Goal: Transaction & Acquisition: Purchase product/service

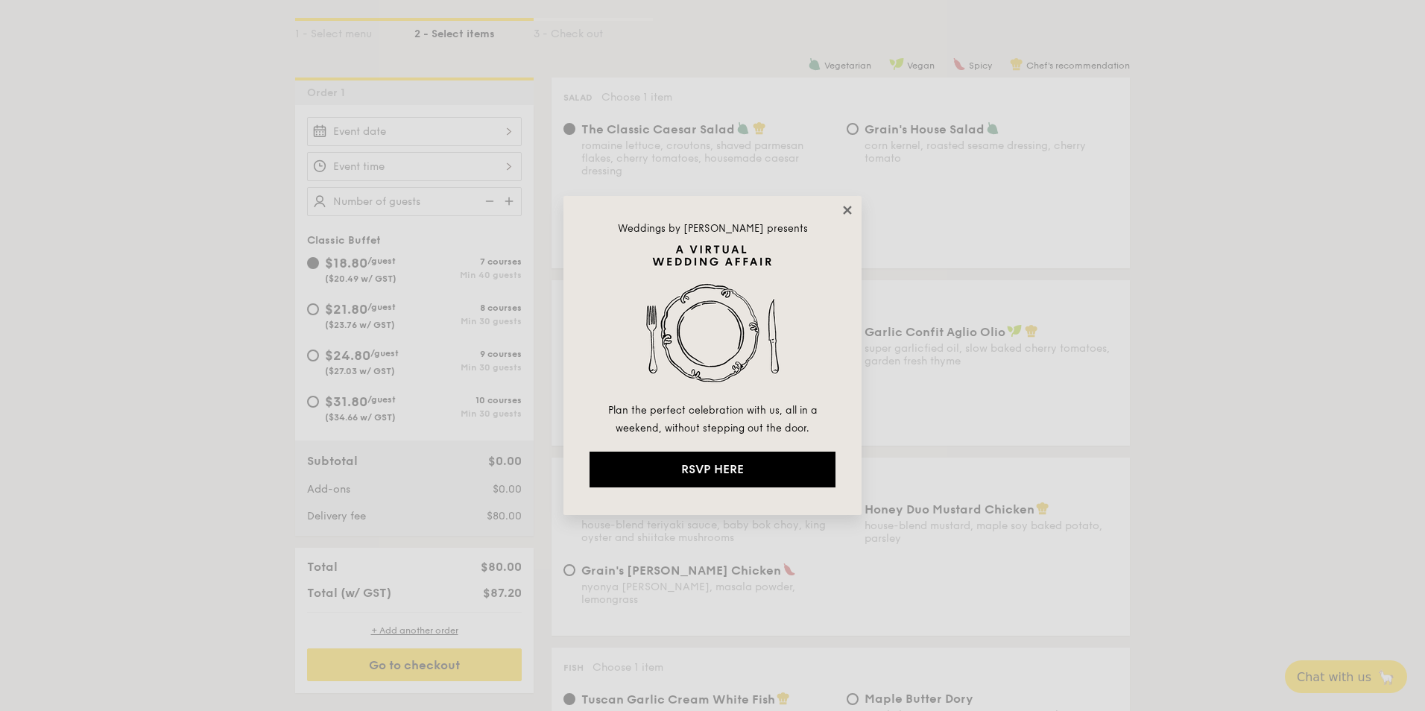
click at [848, 213] on icon at bounding box center [847, 209] width 13 height 13
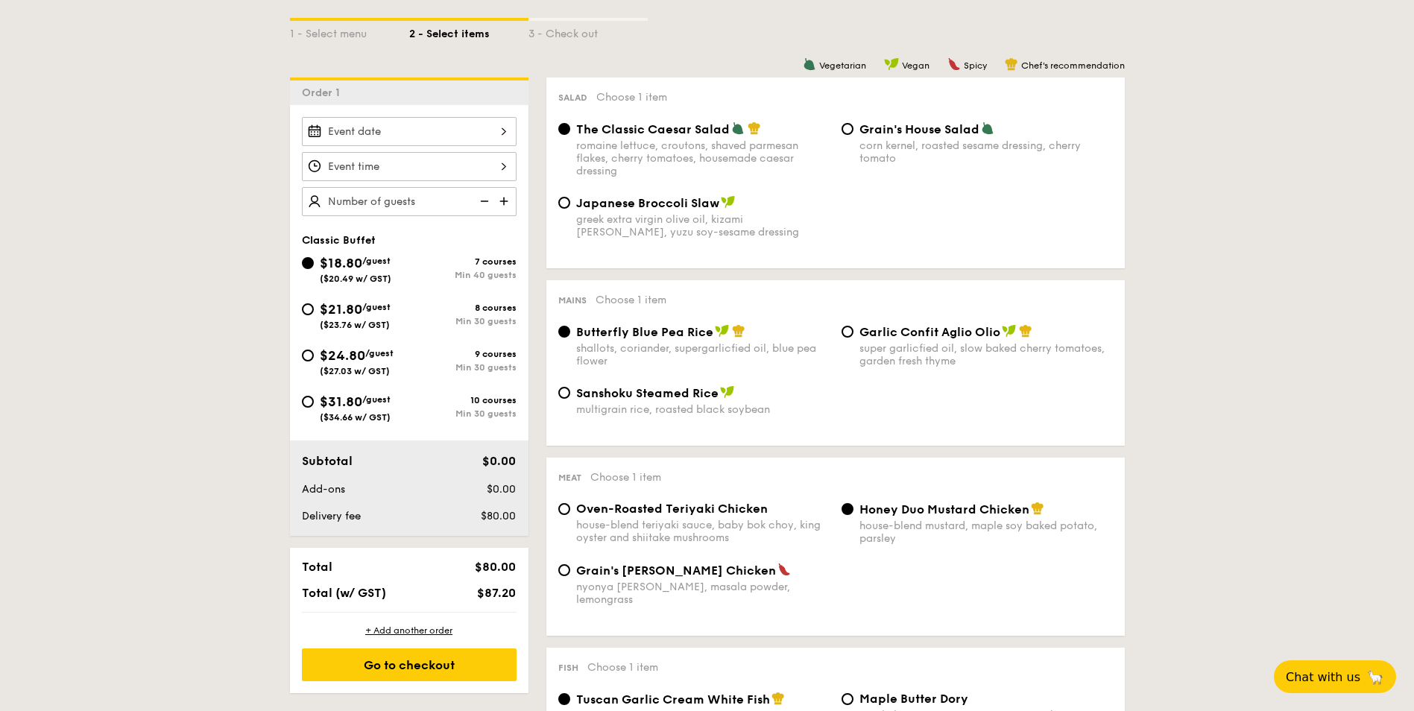
click at [382, 312] on div "$21.80 /guest ($23.76 w/ GST)" at bounding box center [355, 314] width 71 height 31
click at [314, 312] on input "$21.80 /guest ($23.76 w/ GST) 8 courses Min 30 guests" at bounding box center [308, 309] width 12 height 12
radio input "true"
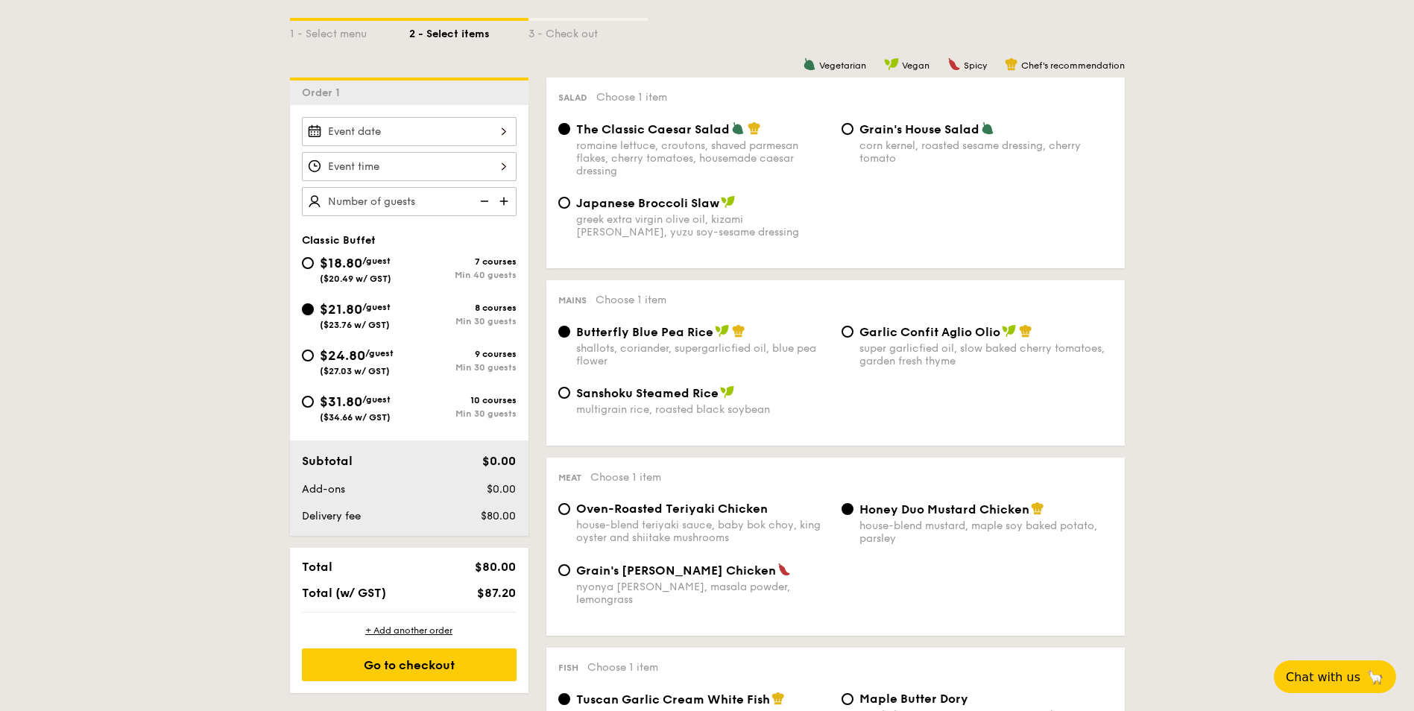
radio input "true"
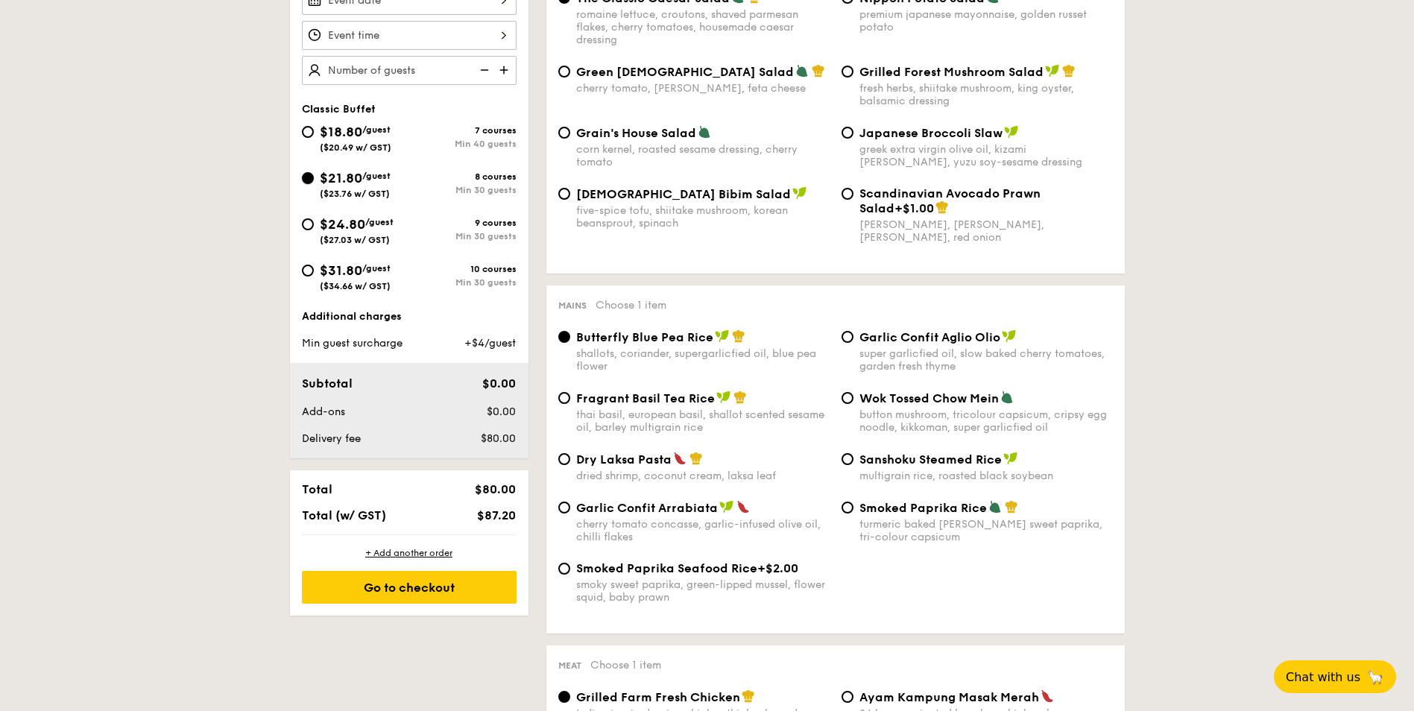
scroll to position [298, 0]
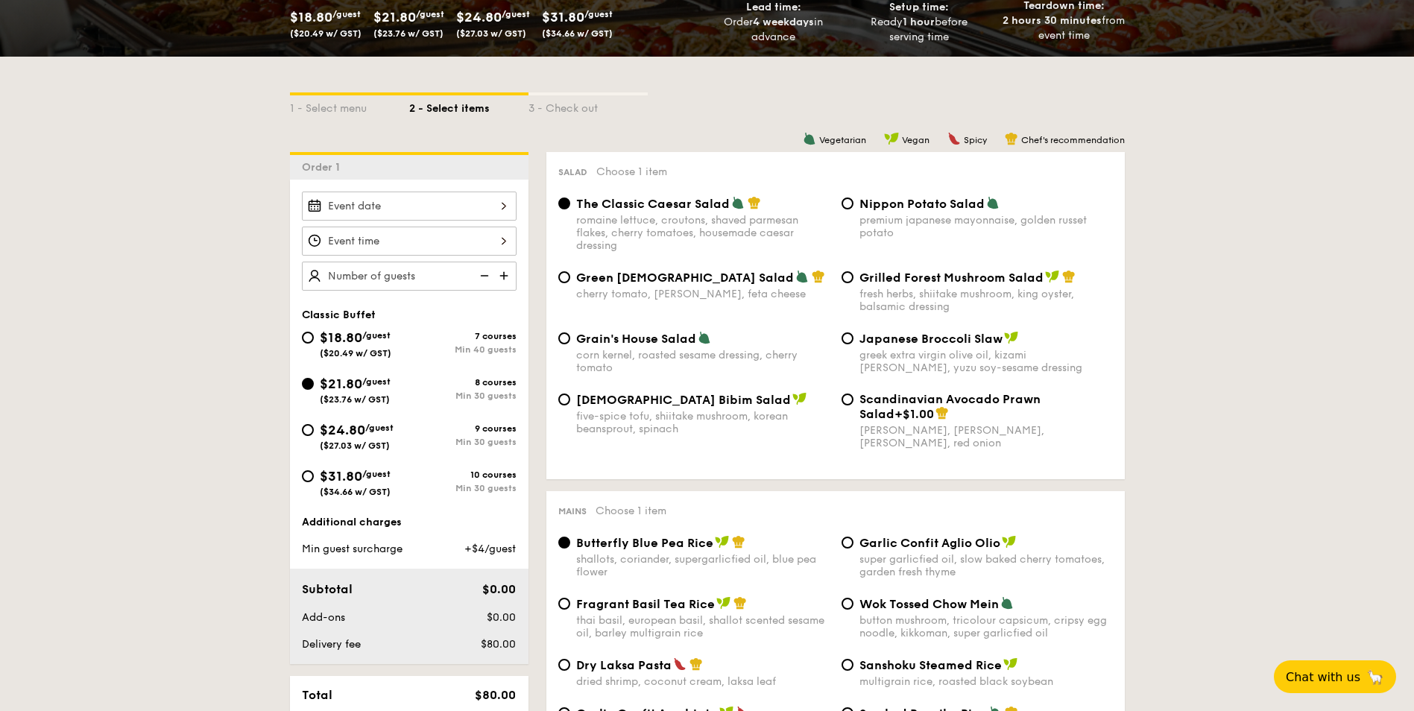
click at [501, 279] on img at bounding box center [505, 276] width 22 height 28
click at [499, 280] on img at bounding box center [505, 276] width 22 height 28
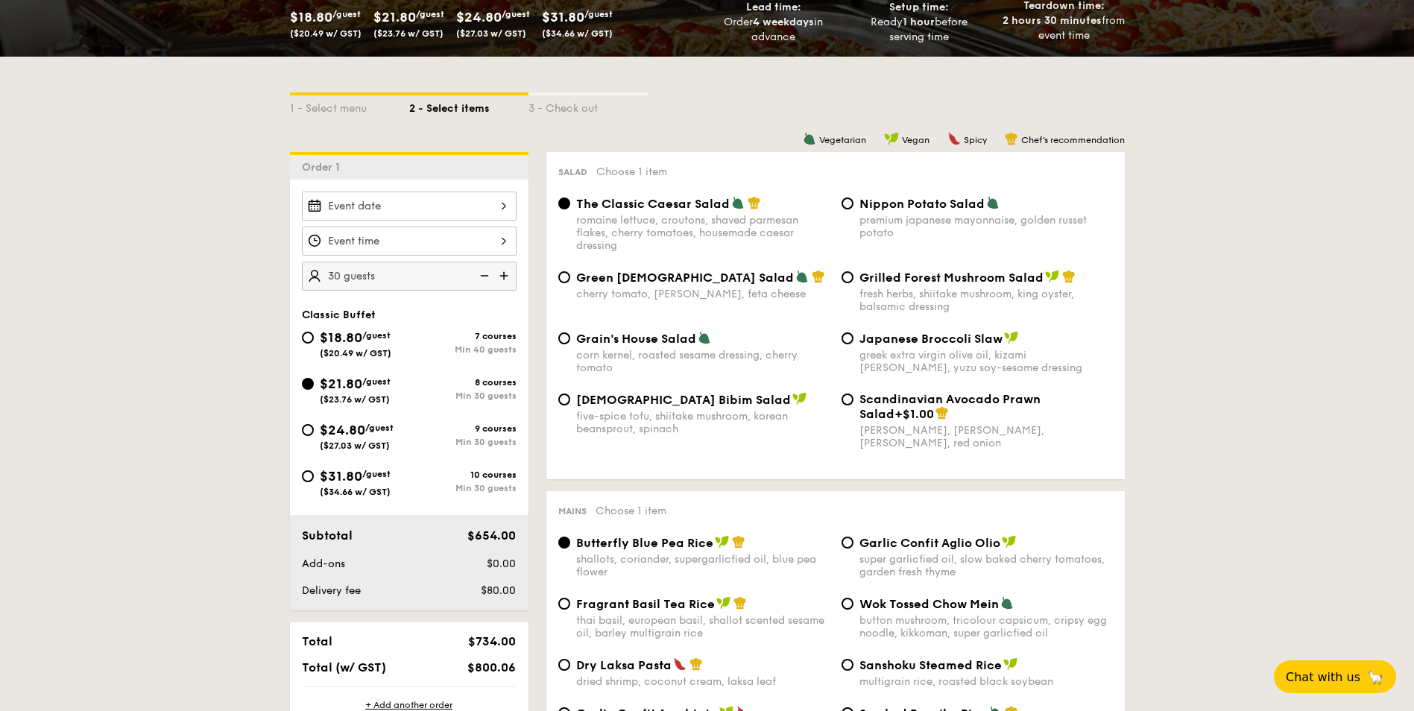
click at [499, 280] on img at bounding box center [505, 276] width 22 height 28
type input "35 guests"
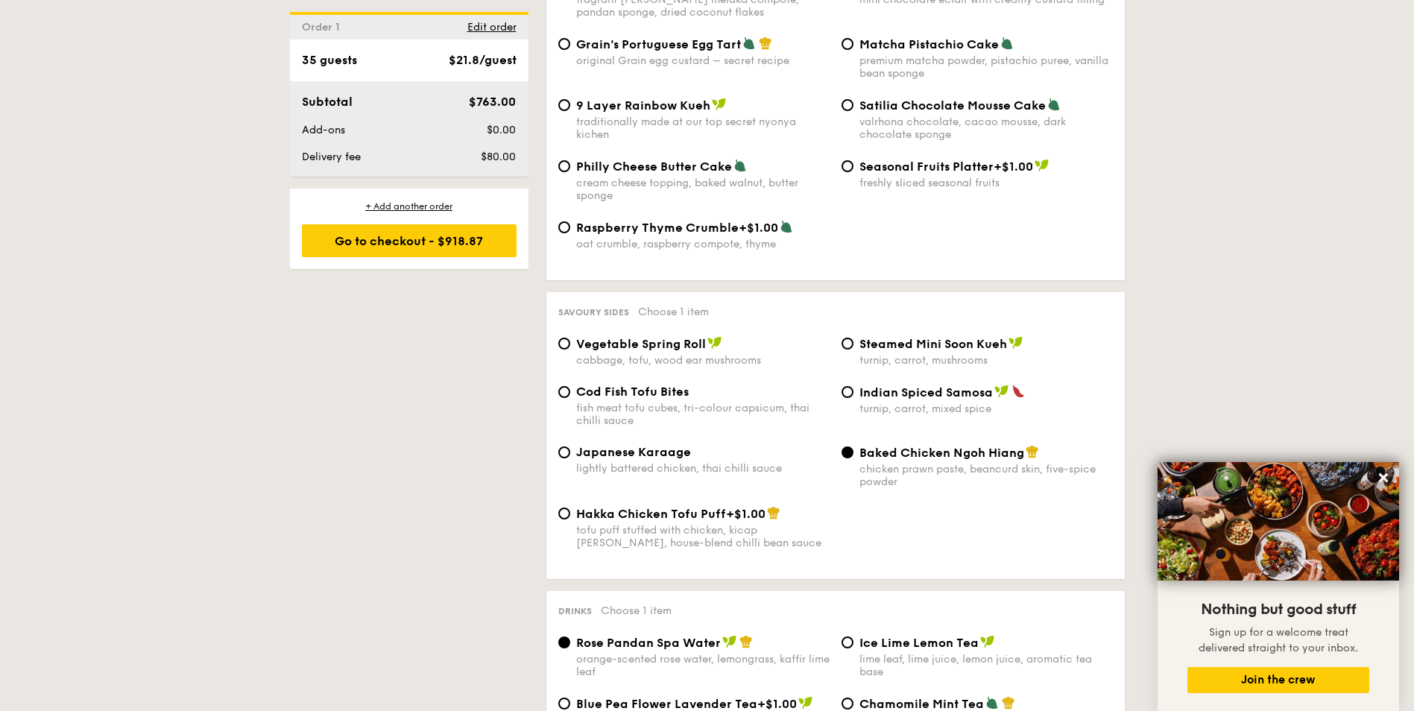
scroll to position [2385, 0]
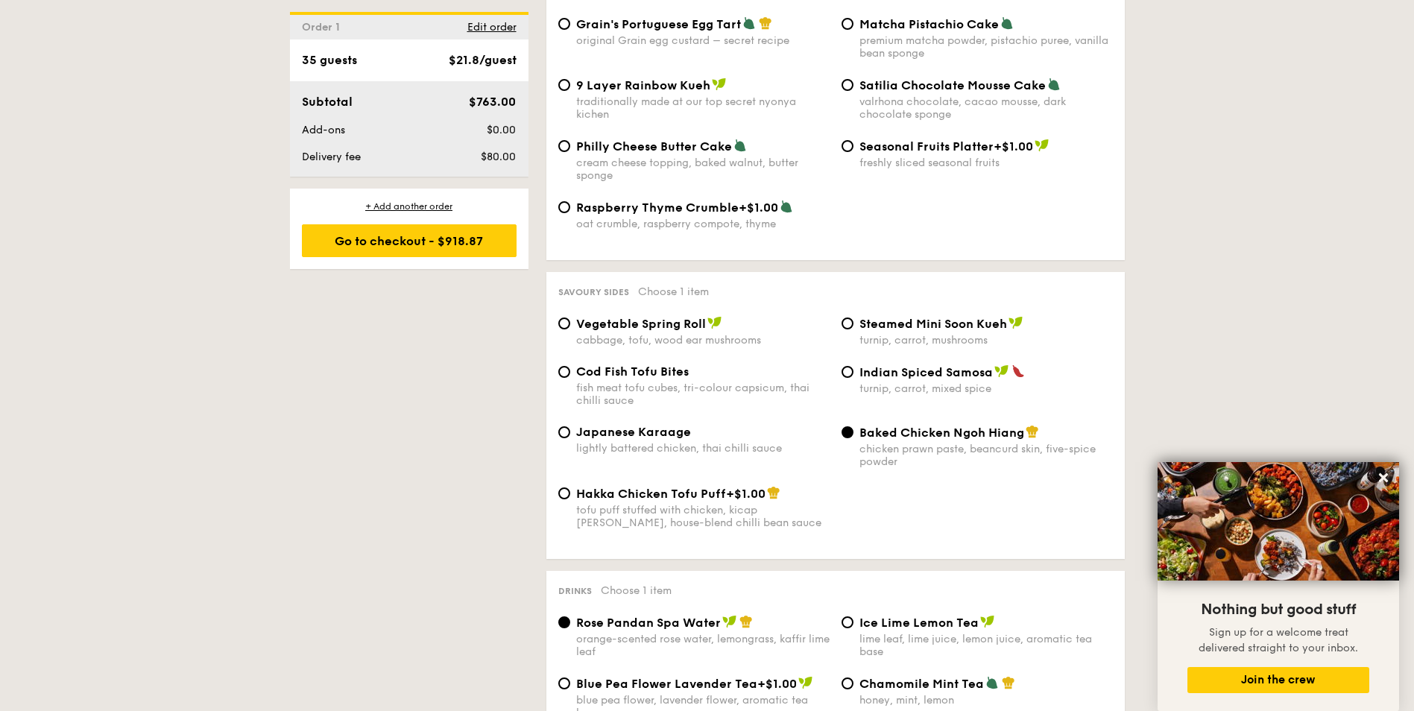
click at [721, 382] on div "fish meat tofu cubes, tri-colour capsicum, thai chilli sauce" at bounding box center [702, 394] width 253 height 25
click at [570, 378] on input "Cod Fish Tofu Bites fish meat tofu cubes, tri-colour capsicum, thai chilli sauce" at bounding box center [564, 372] width 12 height 12
radio input "true"
click at [508, 248] on div "Go to checkout - $918.87" at bounding box center [409, 240] width 215 height 33
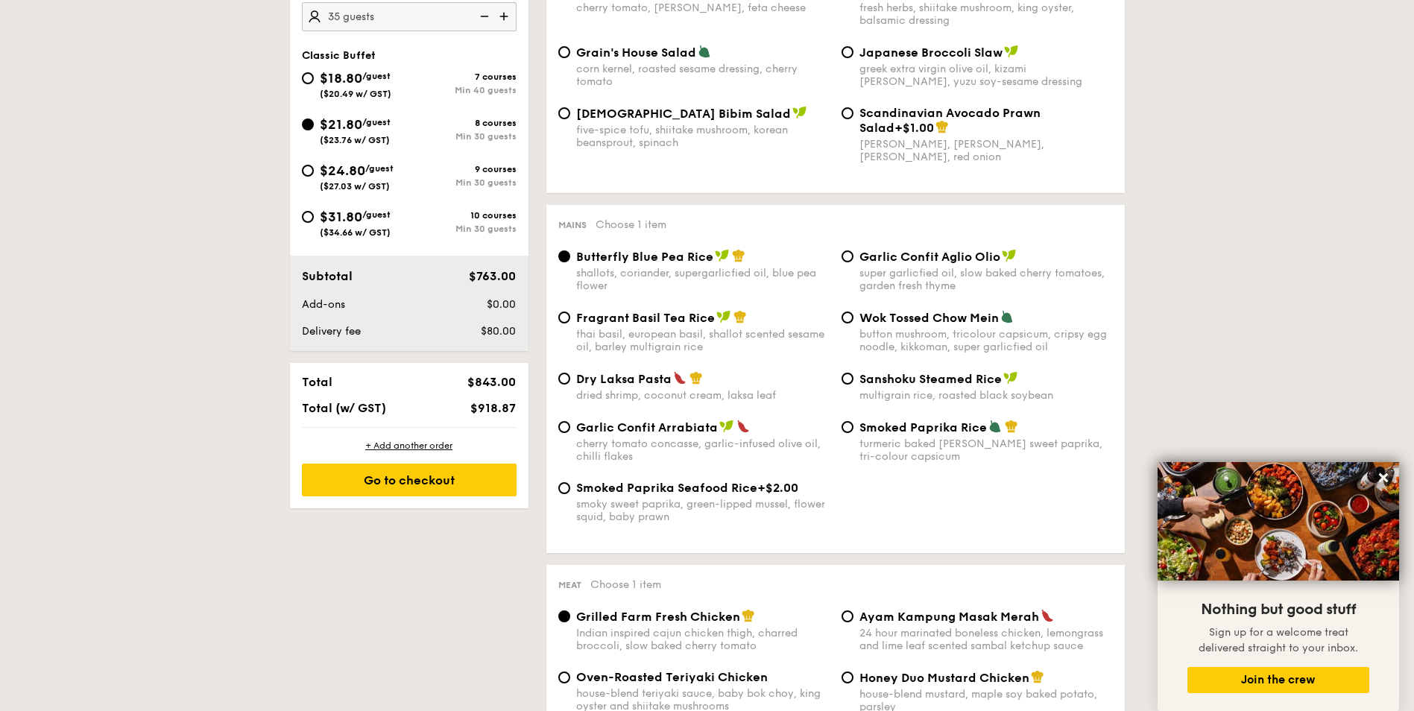
scroll to position [428, 0]
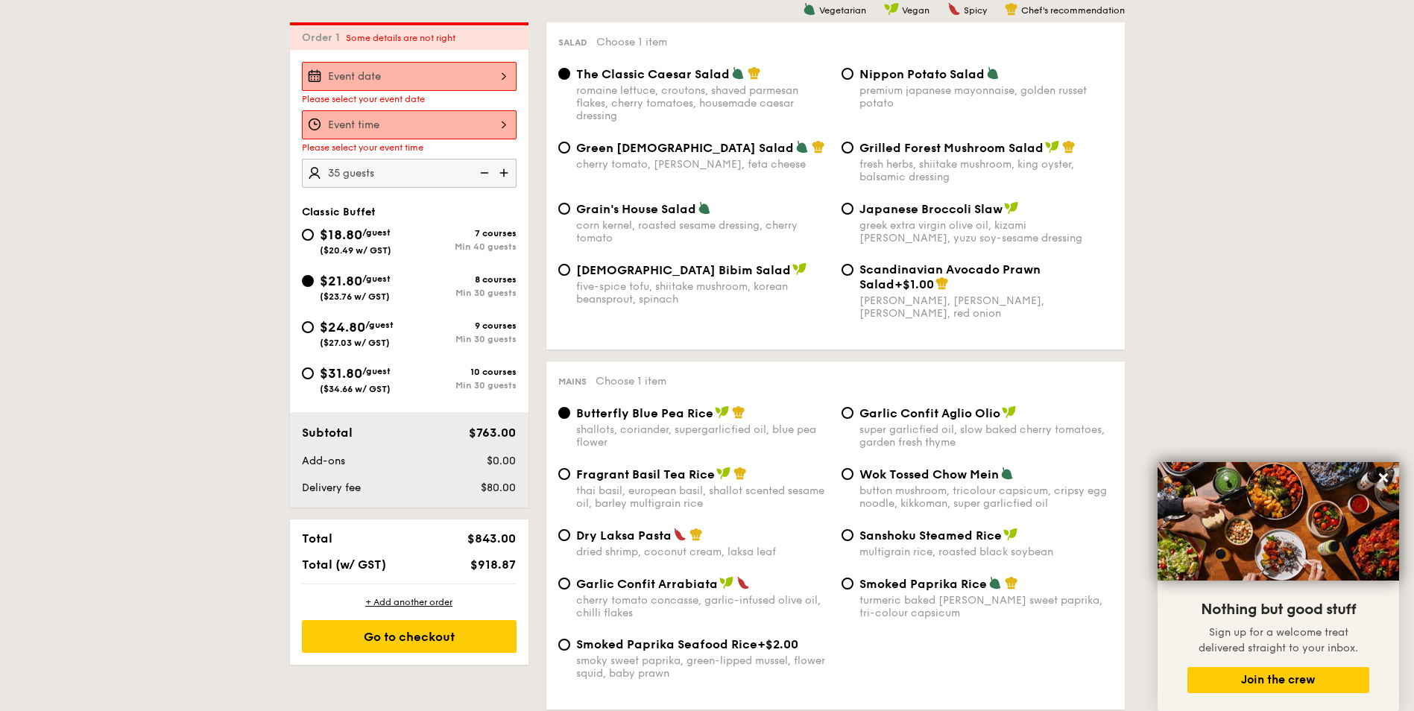
click at [423, 88] on div at bounding box center [409, 76] width 215 height 29
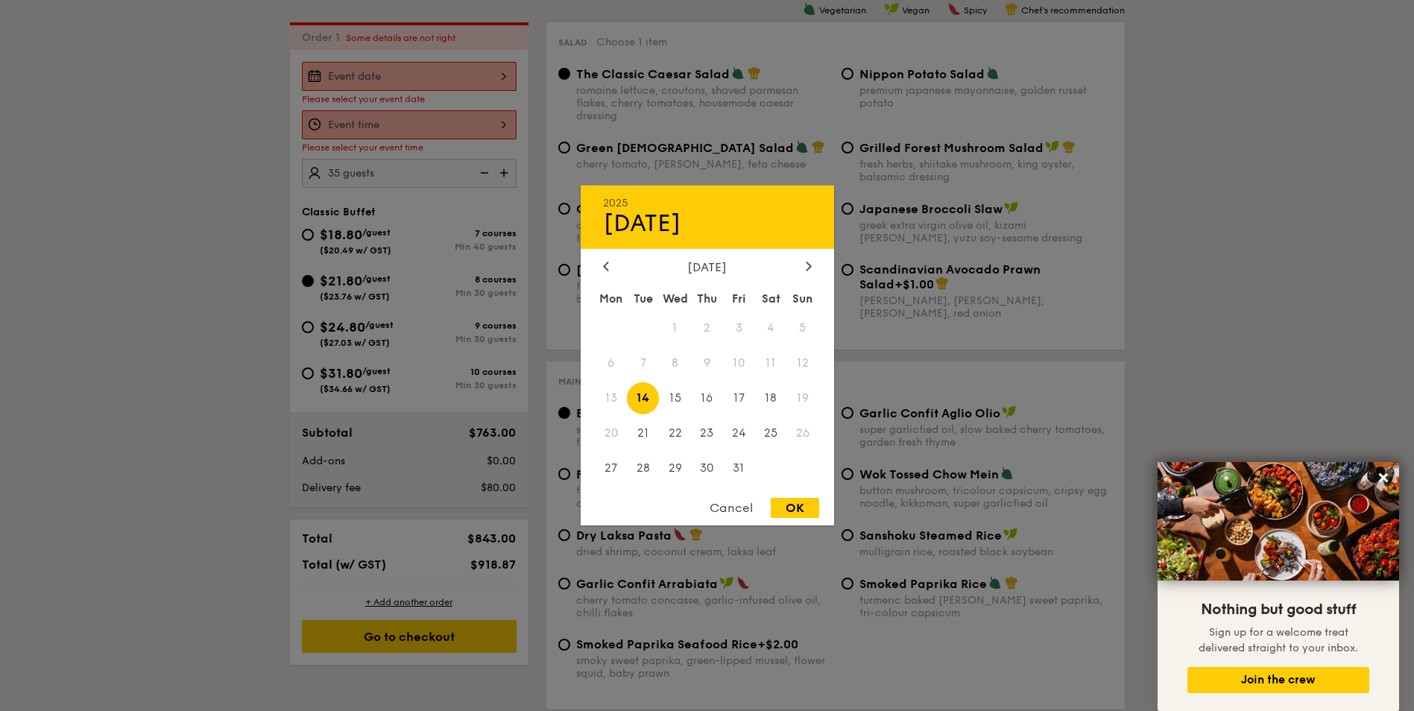
click at [598, 426] on span "20" at bounding box center [612, 433] width 32 height 32
click at [607, 426] on span "20" at bounding box center [612, 433] width 32 height 32
drag, startPoint x: 607, startPoint y: 426, endPoint x: 728, endPoint y: 417, distance: 121.0
click at [731, 417] on span "24" at bounding box center [739, 433] width 32 height 32
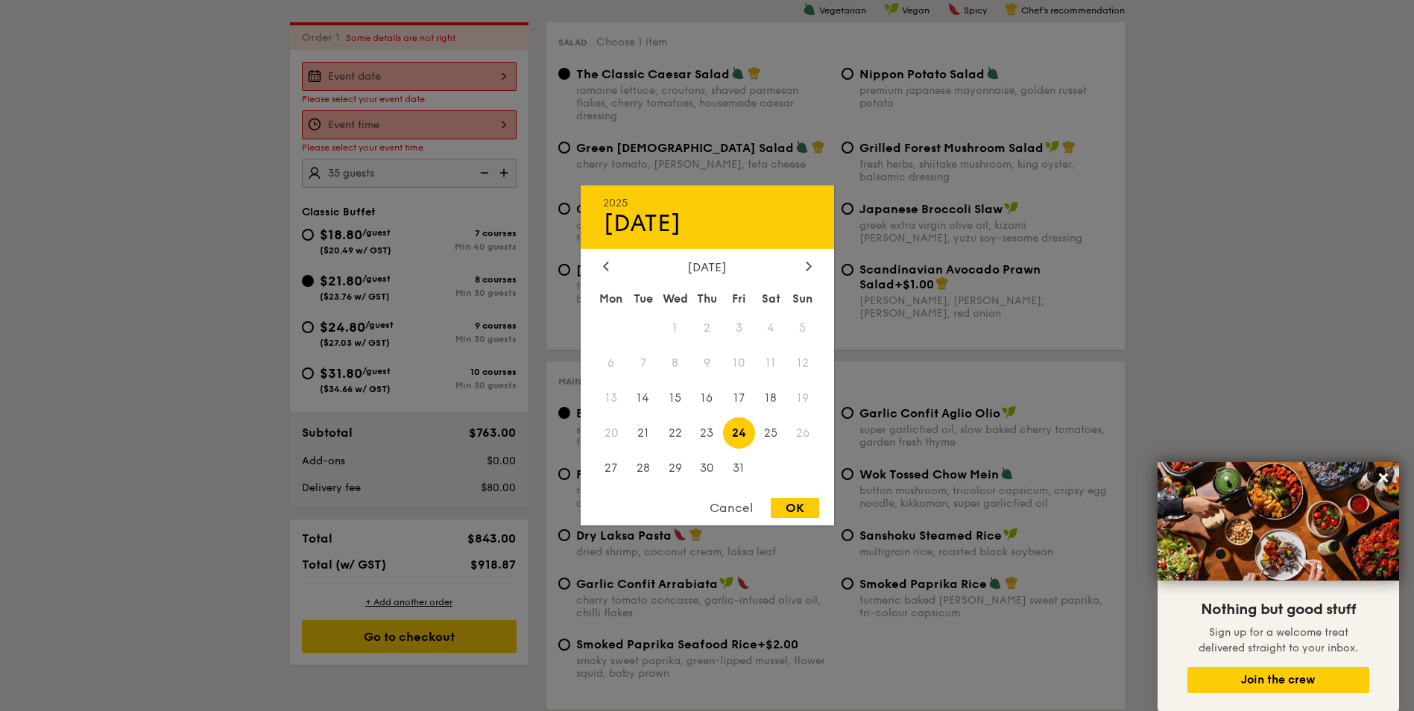
click at [619, 426] on span "20" at bounding box center [612, 433] width 32 height 32
click at [617, 428] on span "20" at bounding box center [612, 433] width 32 height 32
click at [651, 432] on span "21" at bounding box center [643, 433] width 32 height 32
click at [801, 512] on div "OK" at bounding box center [795, 508] width 48 height 20
type input "Oct 21, 2025"
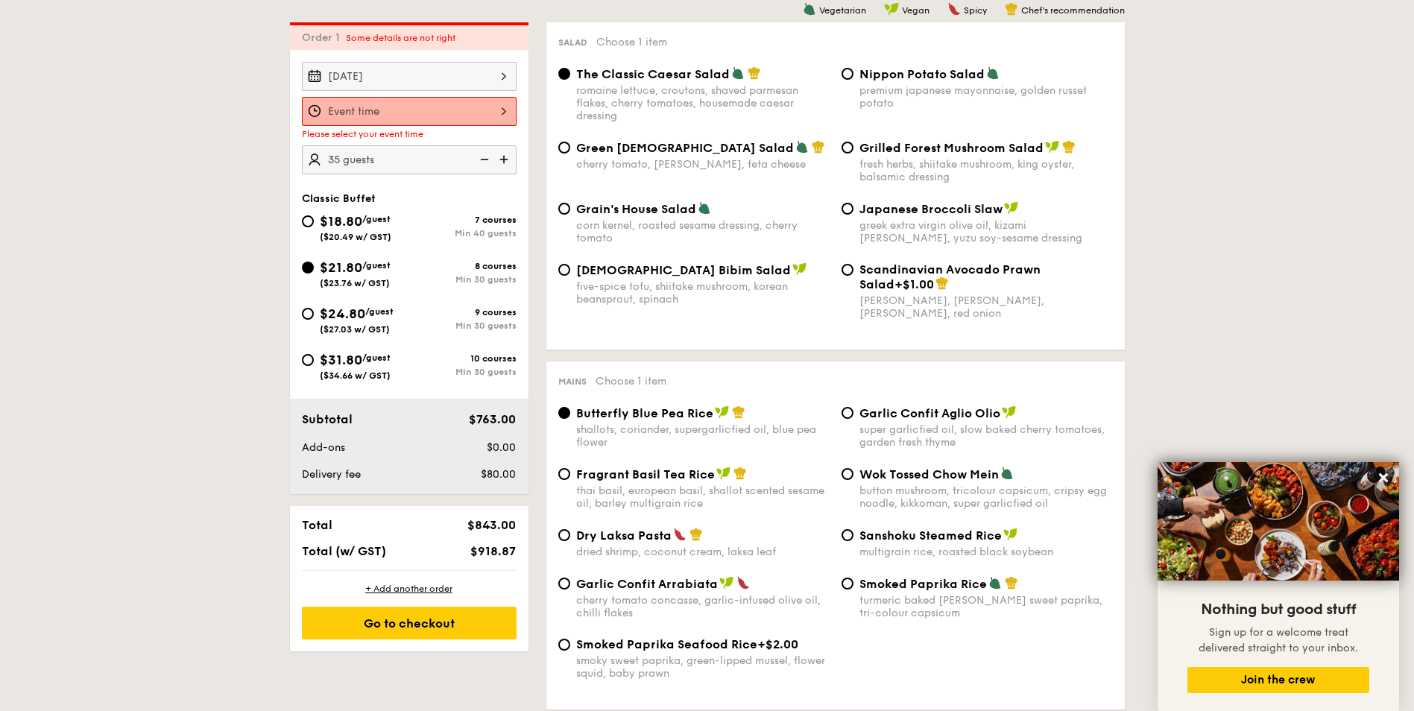
click at [494, 104] on div at bounding box center [409, 111] width 215 height 29
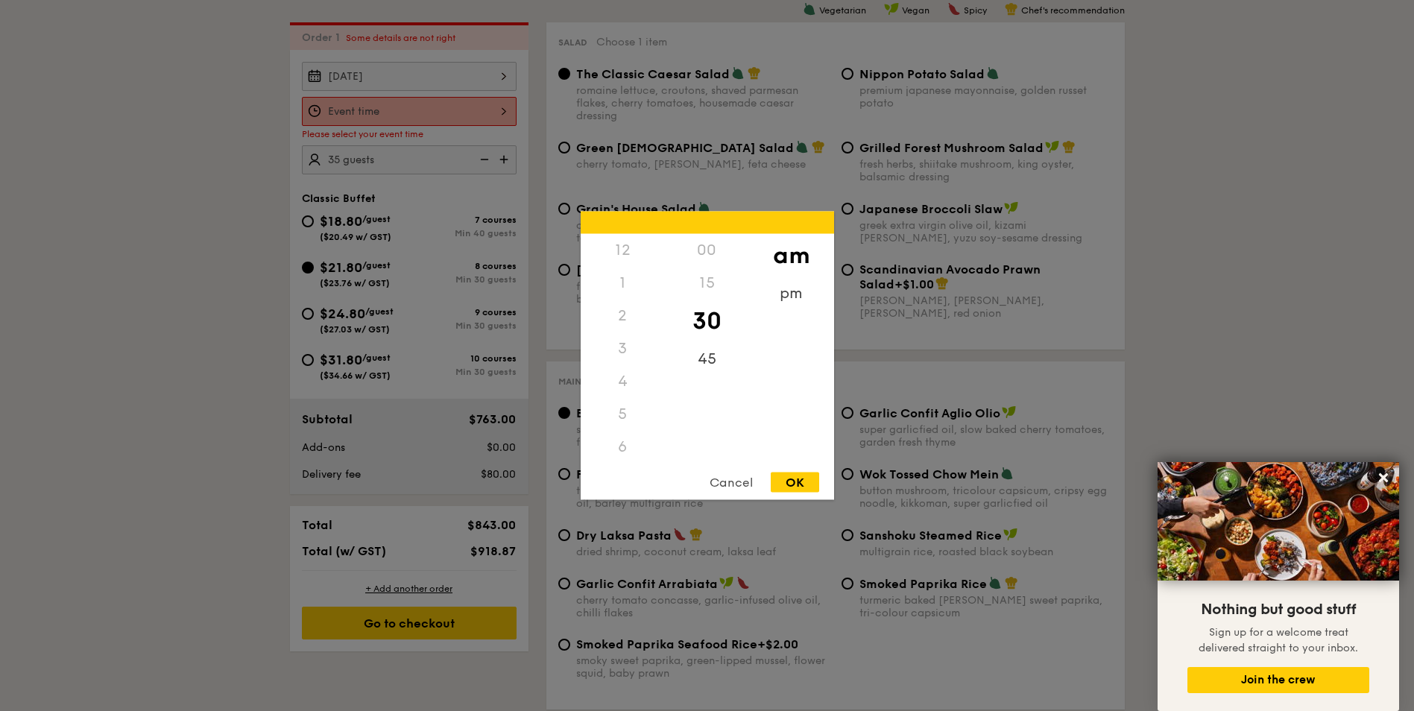
scroll to position [164, 0]
click at [806, 464] on div "12 1 2 3 4 5 6 7 8 9 10 11 00 15 30 45 am pm Cancel OK" at bounding box center [707, 356] width 253 height 288
click at [807, 476] on div "OK" at bounding box center [795, 483] width 48 height 20
type input "10:30AM"
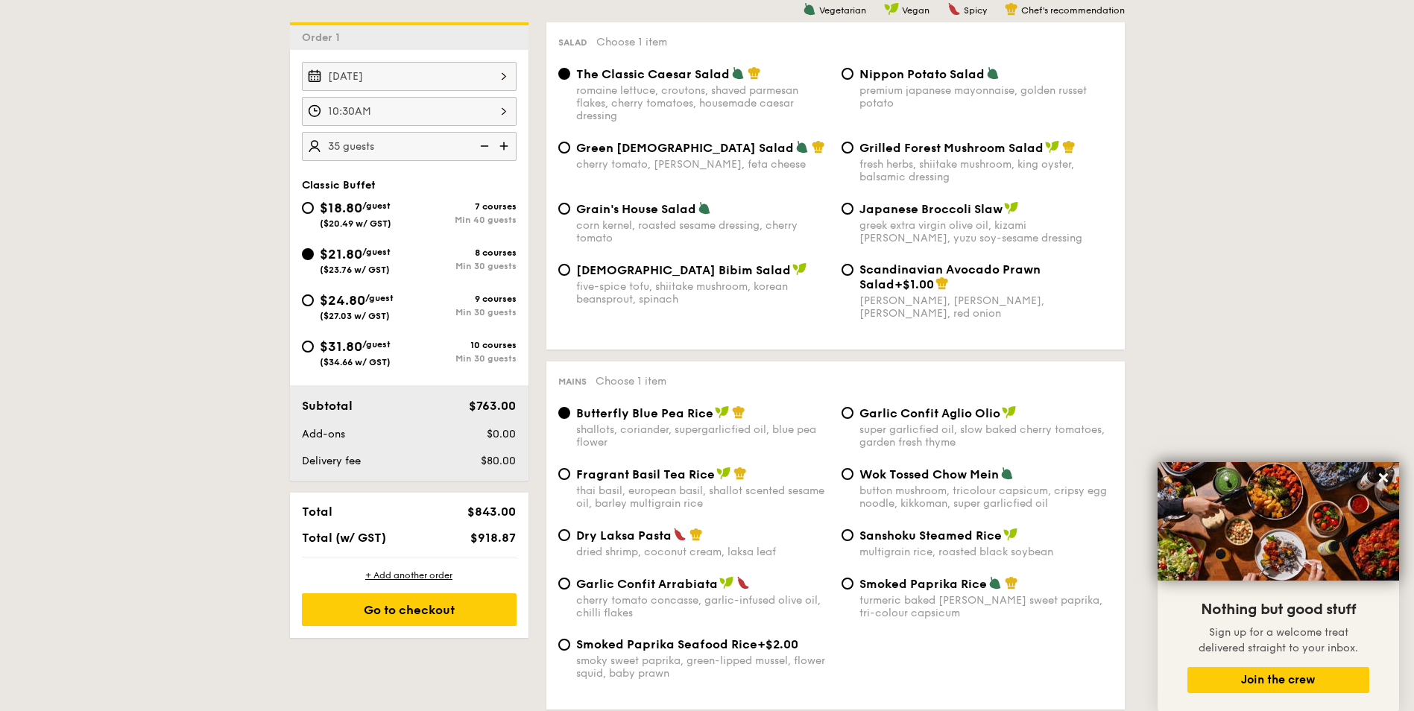
click at [480, 70] on div "Oct 21, 2025" at bounding box center [409, 76] width 215 height 29
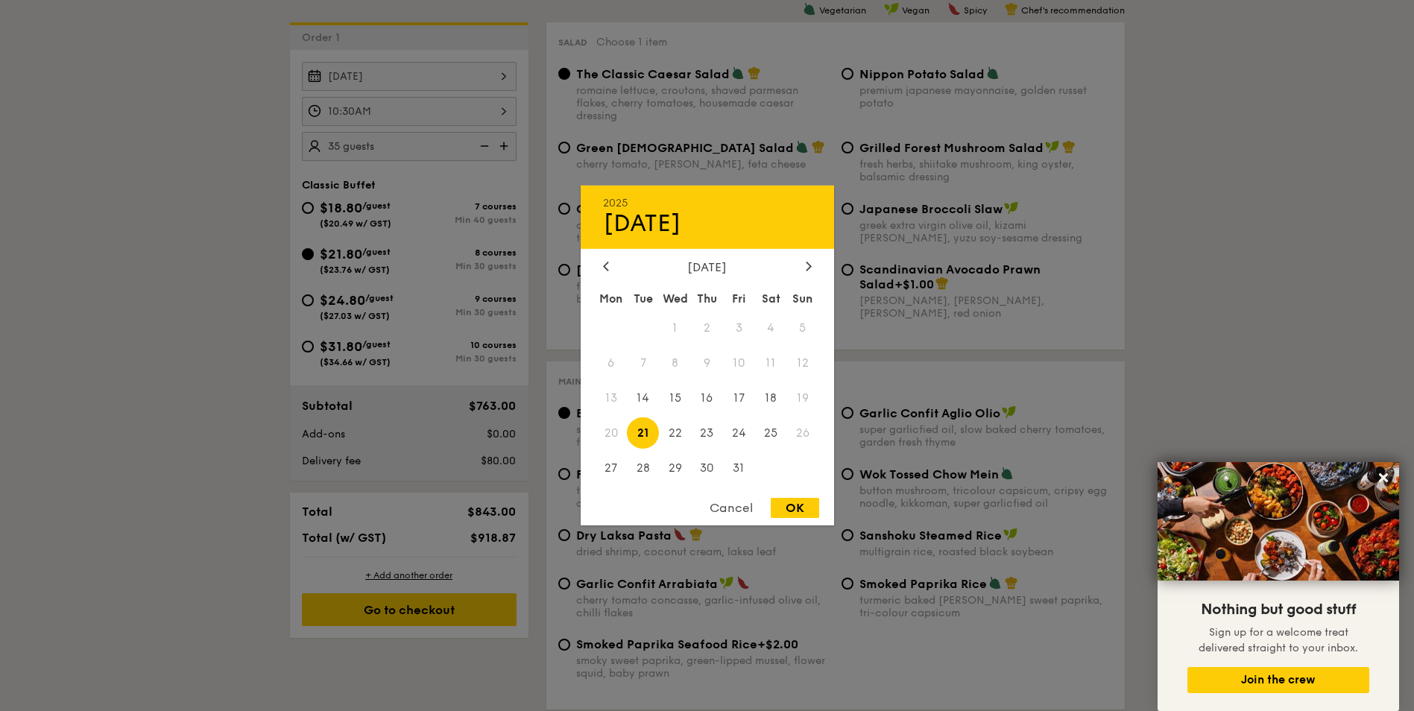
click at [609, 438] on span "20" at bounding box center [612, 433] width 32 height 32
click at [783, 411] on span "18" at bounding box center [771, 398] width 32 height 32
click at [646, 418] on span "21" at bounding box center [643, 433] width 32 height 32
click at [1240, 374] on div at bounding box center [707, 355] width 1414 height 711
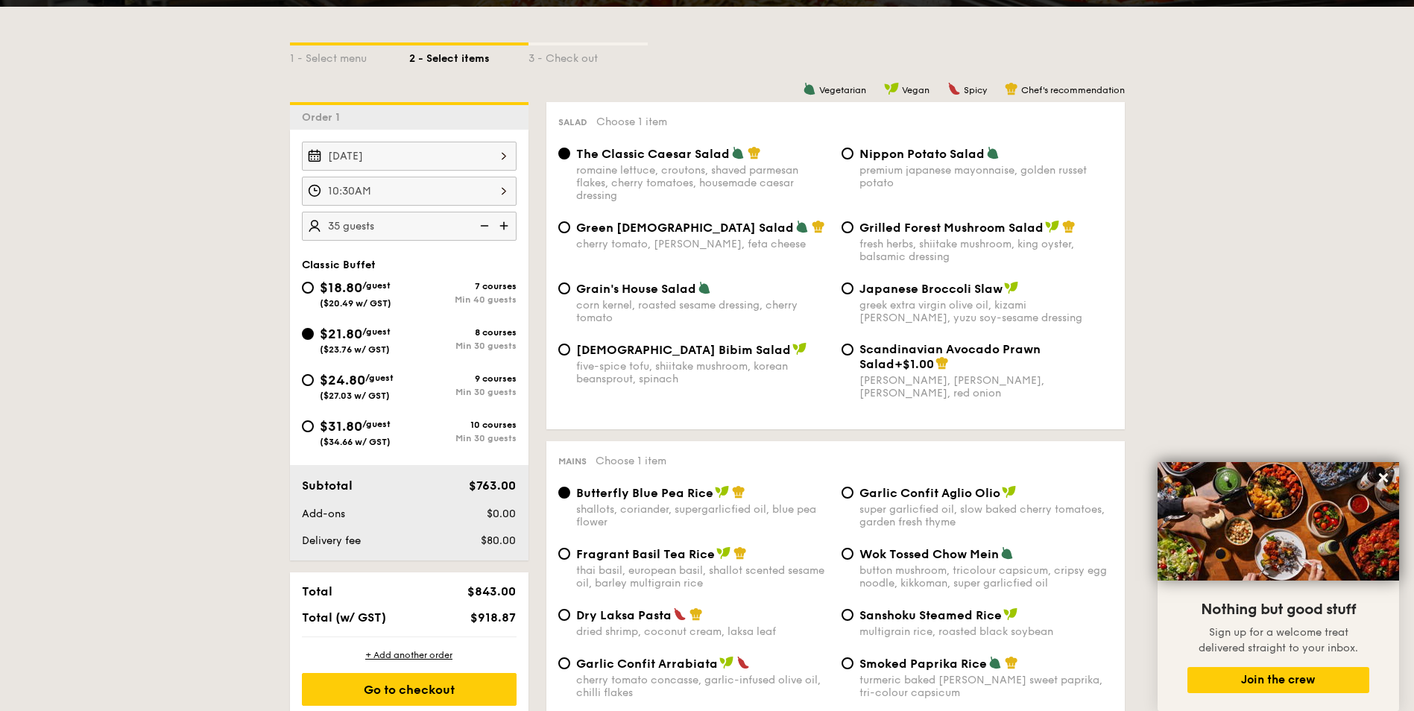
scroll to position [373, 0]
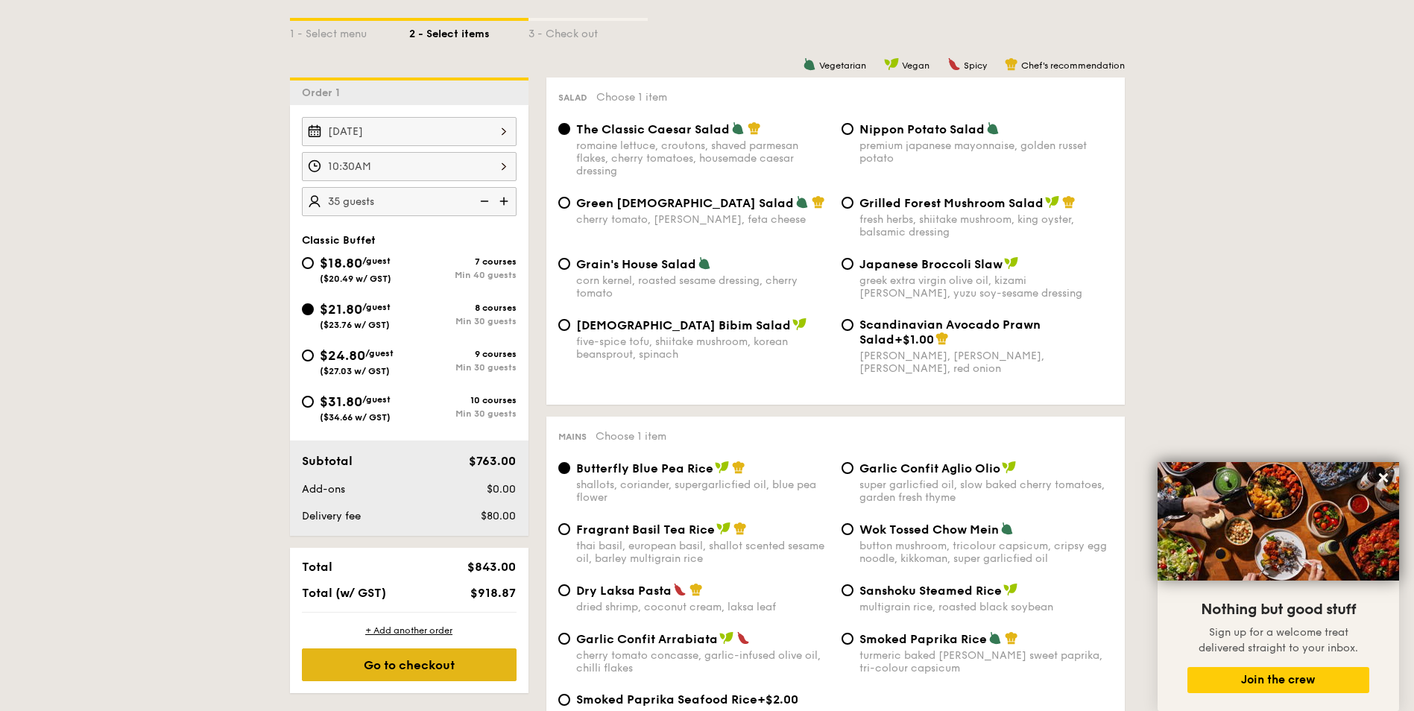
click at [383, 671] on div "Go to checkout" at bounding box center [409, 665] width 215 height 33
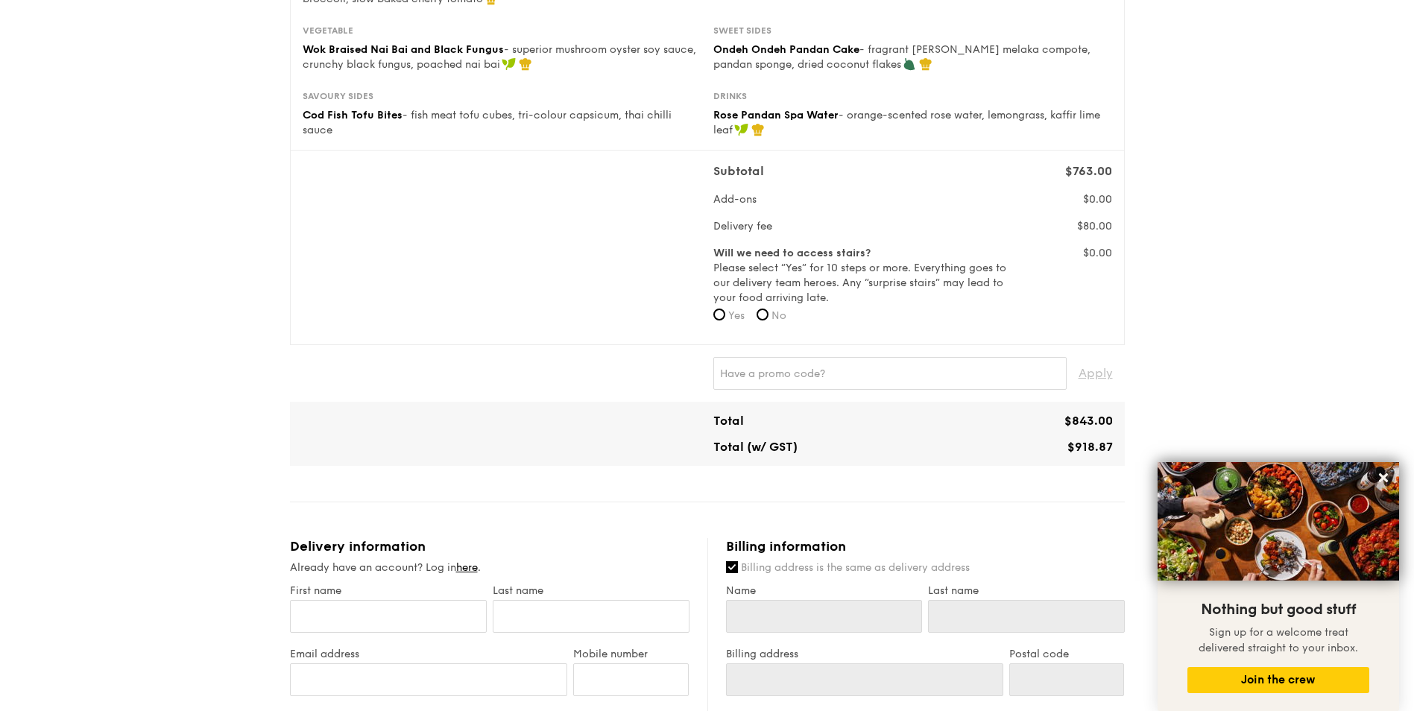
scroll to position [447, 0]
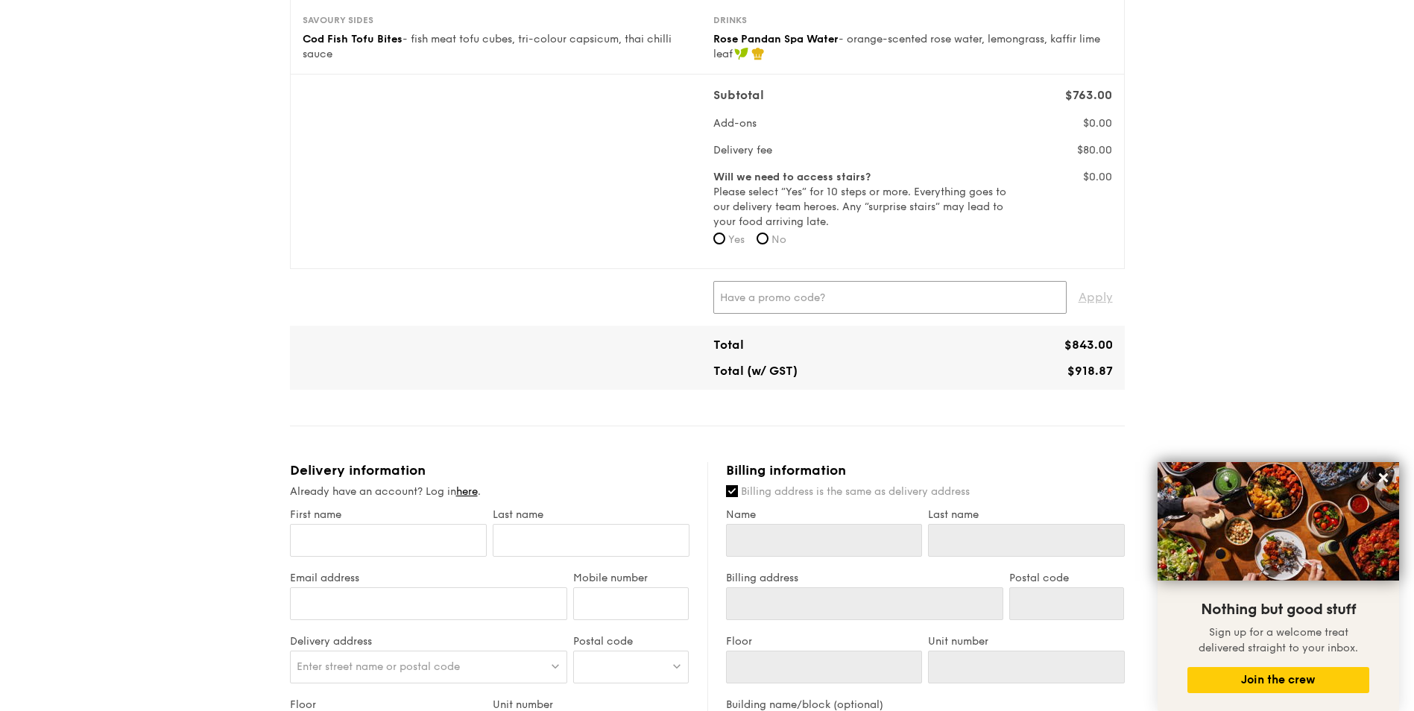
click at [802, 290] on input "text" at bounding box center [889, 297] width 353 height 33
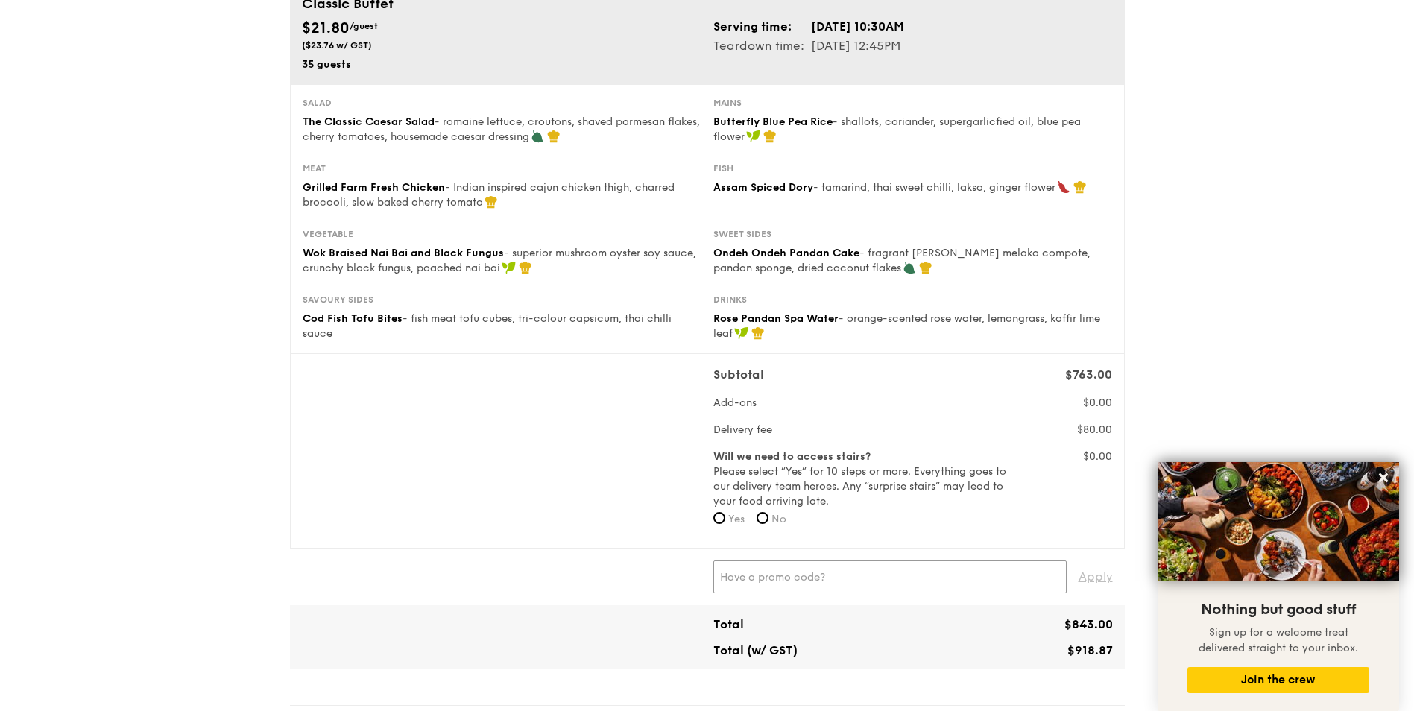
scroll to position [0, 0]
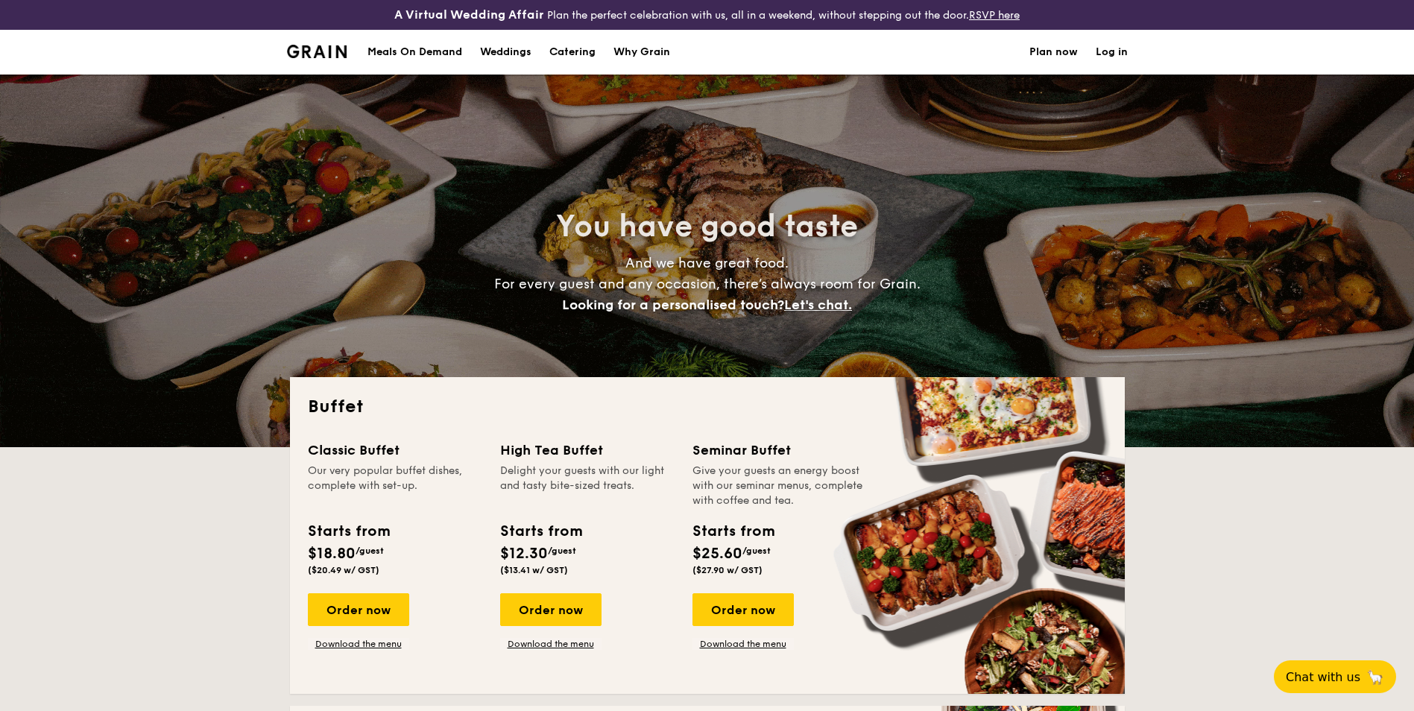
select select
click at [308, 610] on div "Order now" at bounding box center [358, 609] width 101 height 33
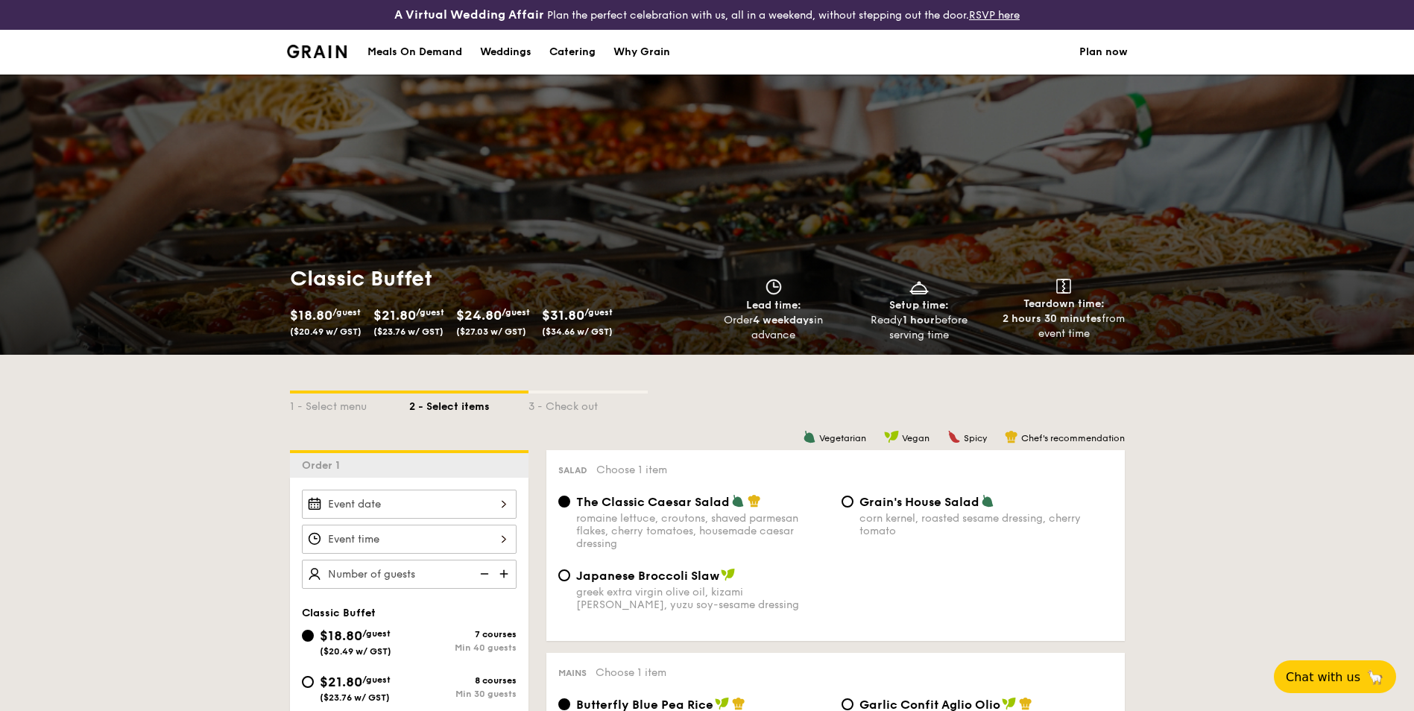
click at [446, 499] on div at bounding box center [409, 504] width 215 height 29
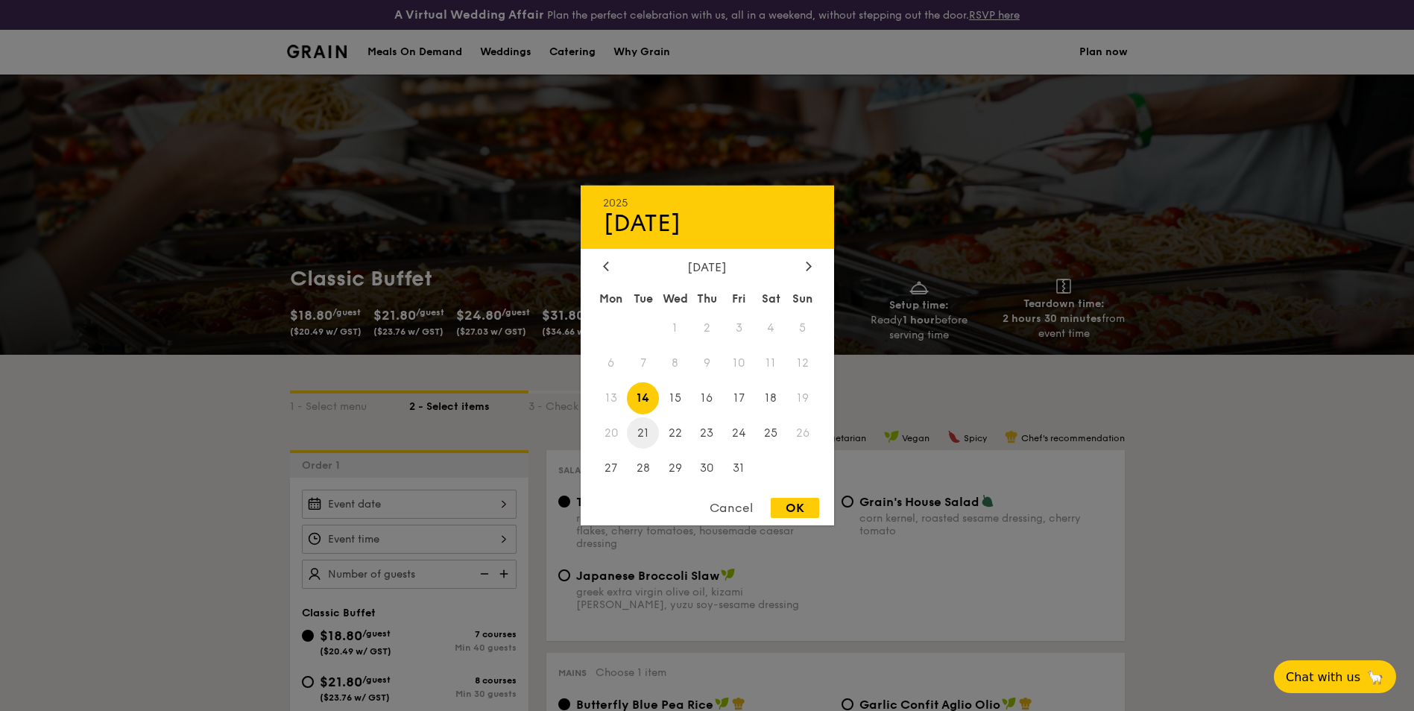
click at [637, 434] on span "21" at bounding box center [643, 433] width 32 height 32
select select
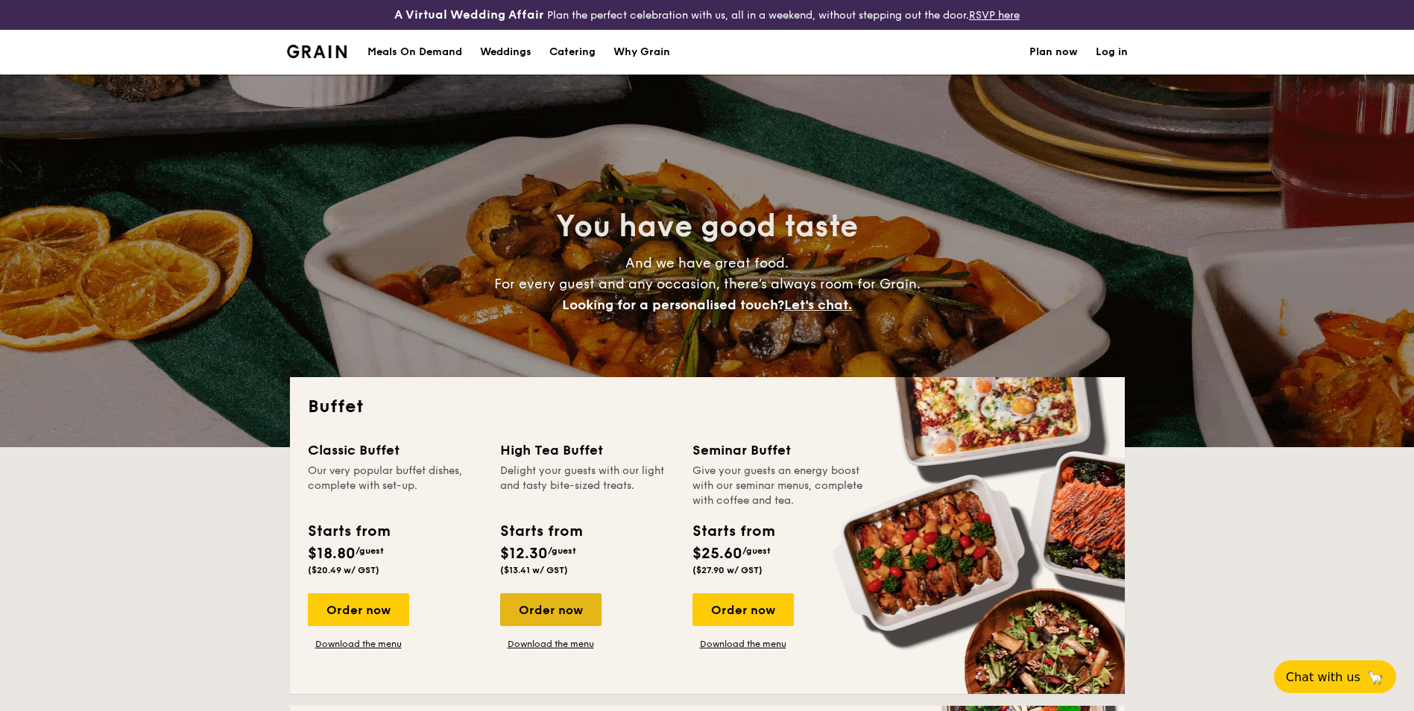
click at [558, 612] on div "Order now" at bounding box center [550, 609] width 101 height 33
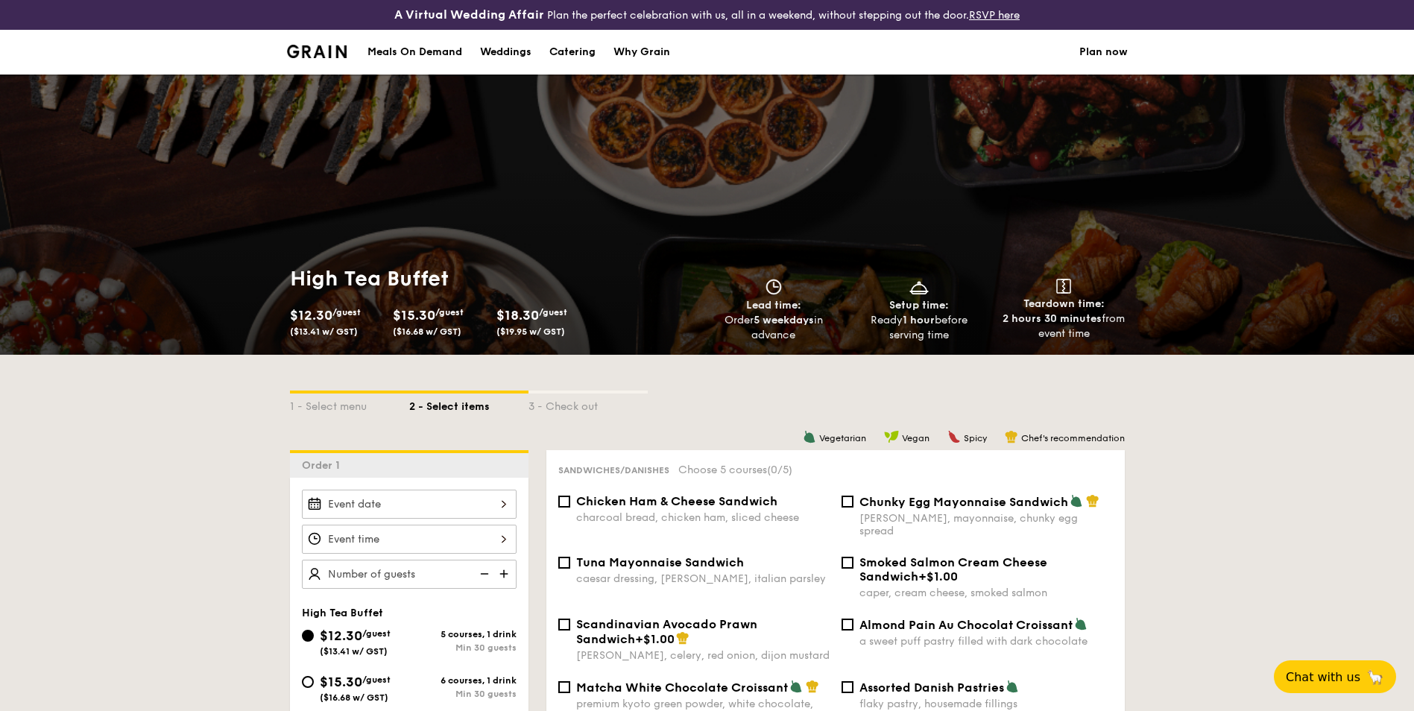
click at [422, 502] on div at bounding box center [409, 504] width 215 height 29
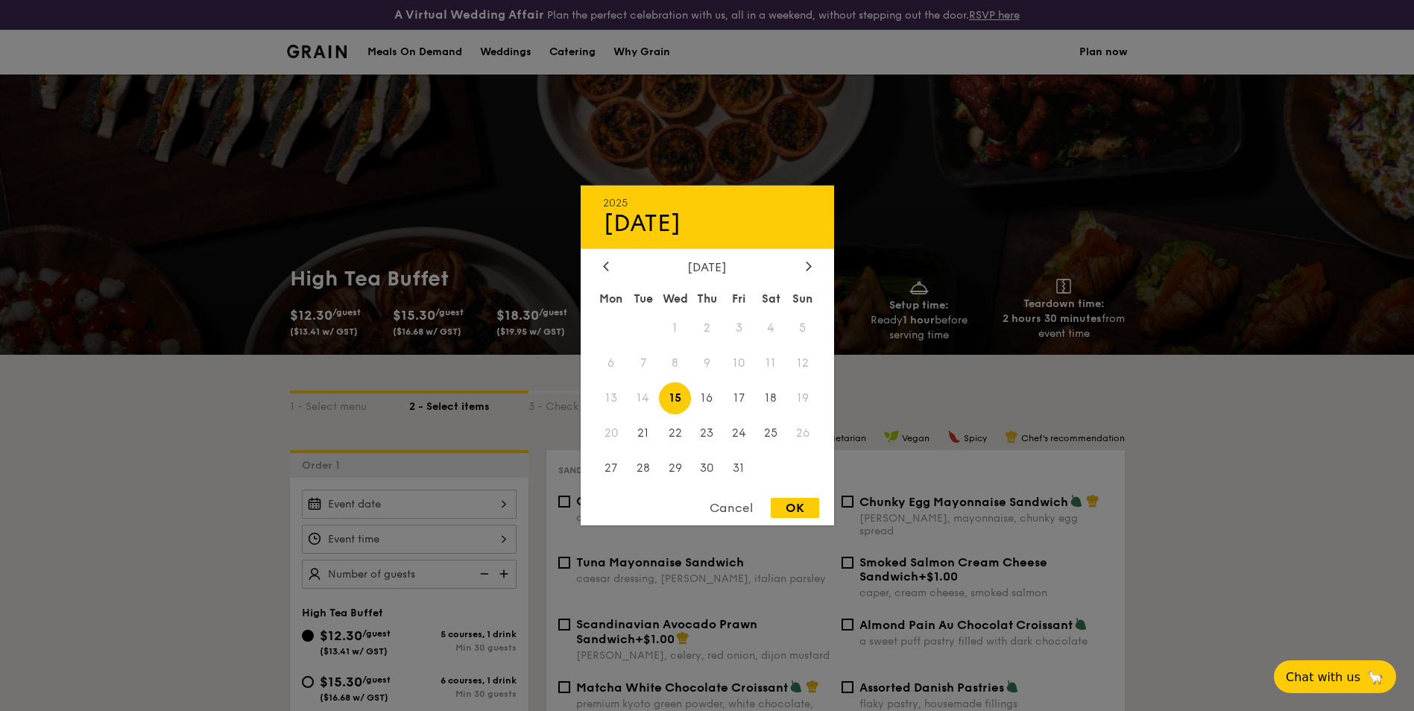
select select
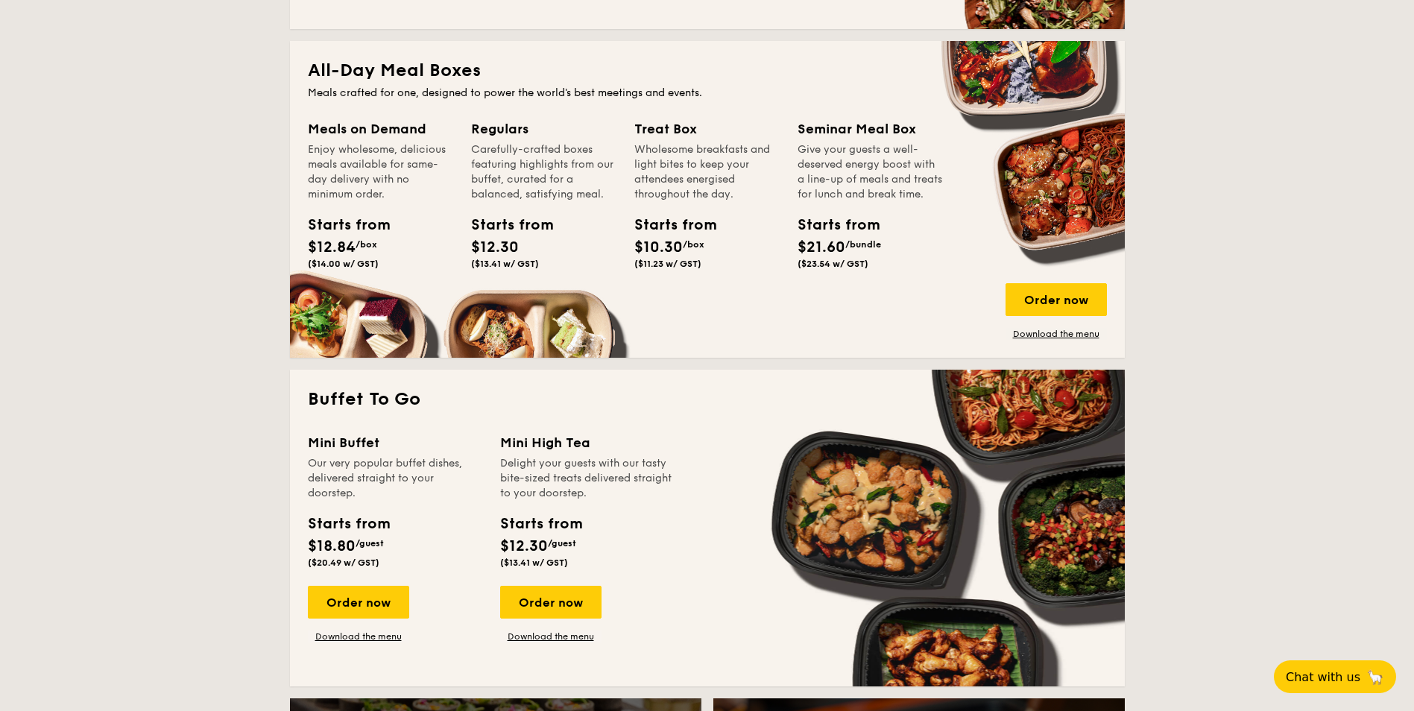
scroll to position [671, 0]
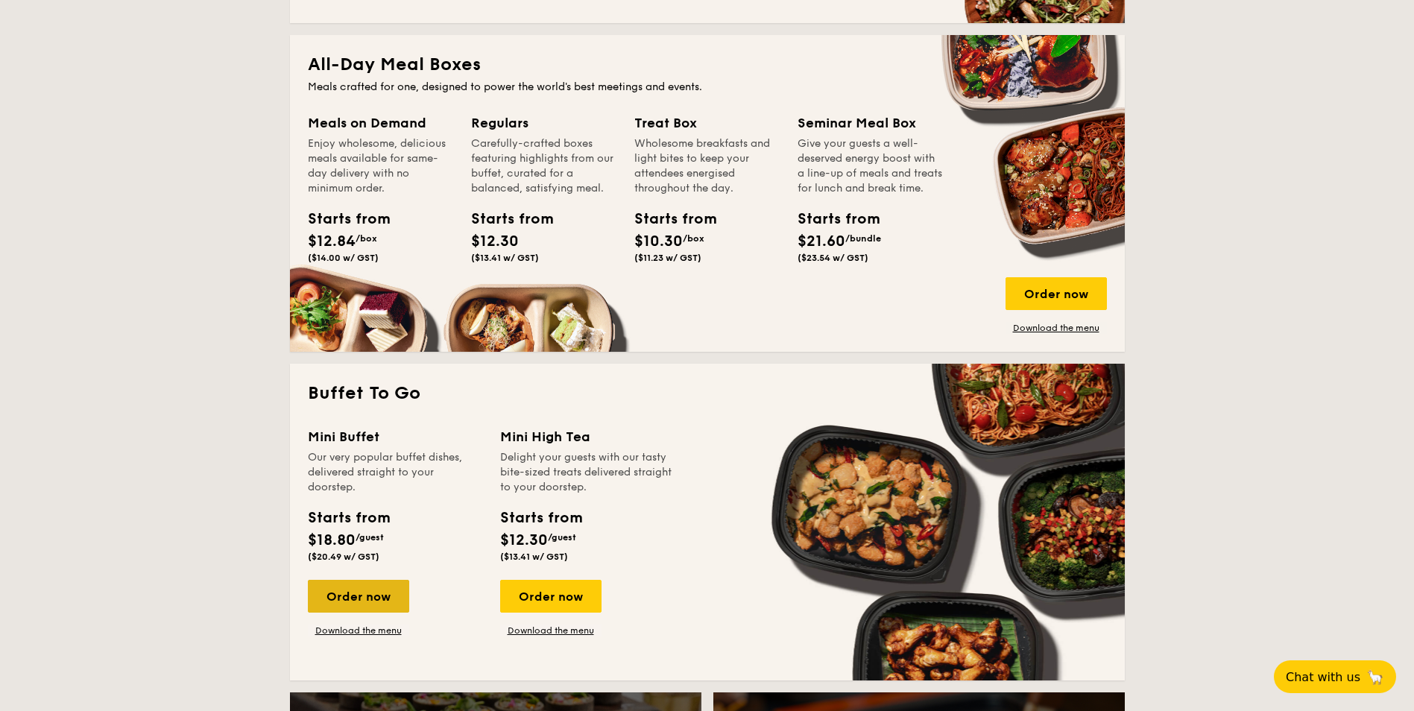
click at [376, 603] on div "Order now" at bounding box center [358, 596] width 101 height 33
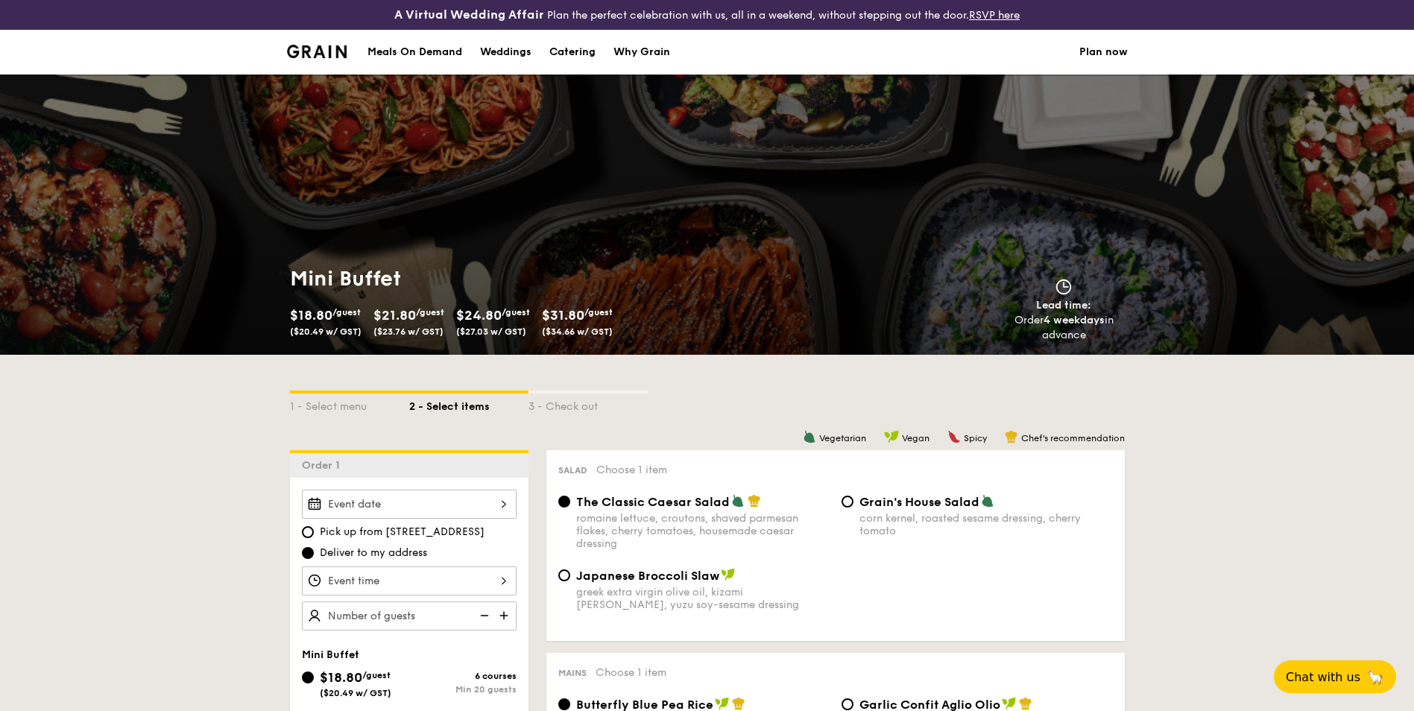
click at [429, 500] on div at bounding box center [409, 504] width 215 height 29
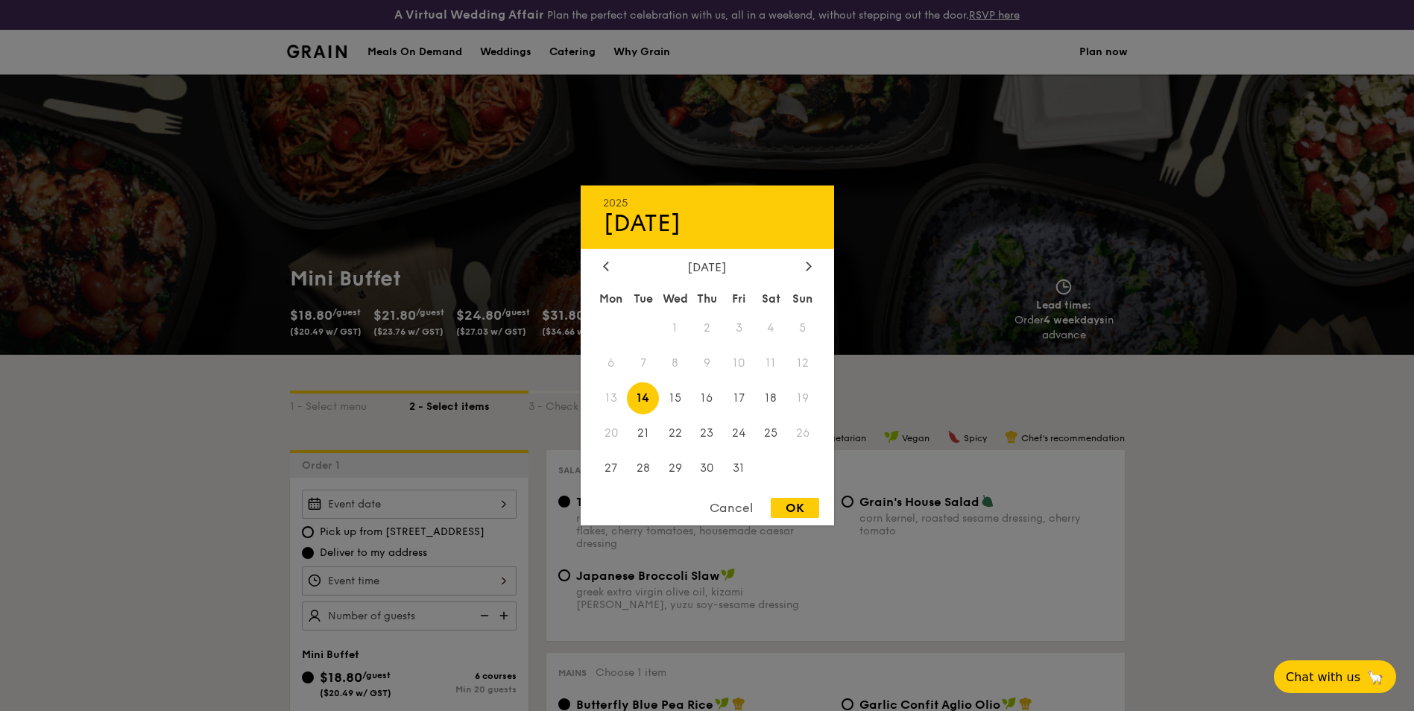
click at [617, 437] on span "20" at bounding box center [612, 433] width 32 height 32
